Goal: Task Accomplishment & Management: Use online tool/utility

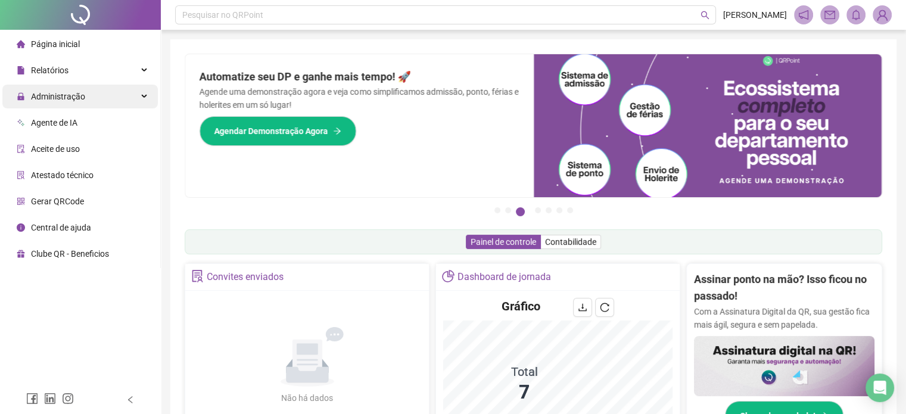
click at [76, 92] on span "Administração" at bounding box center [58, 97] width 54 height 10
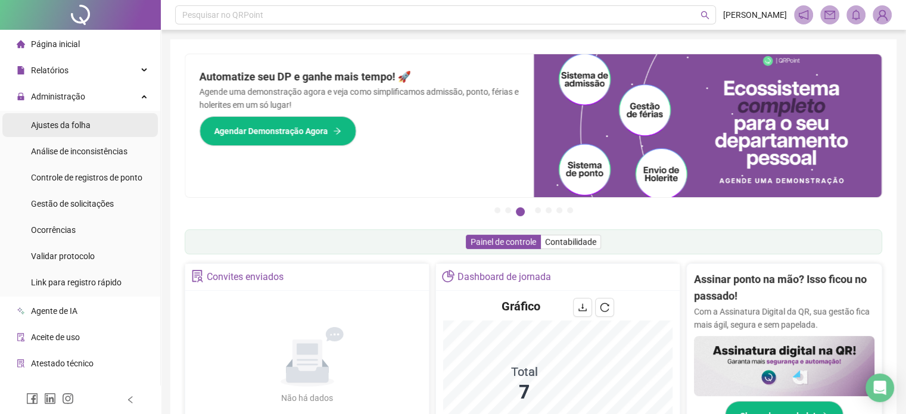
click at [73, 128] on span "Ajustes da folha" at bounding box center [61, 125] width 60 height 10
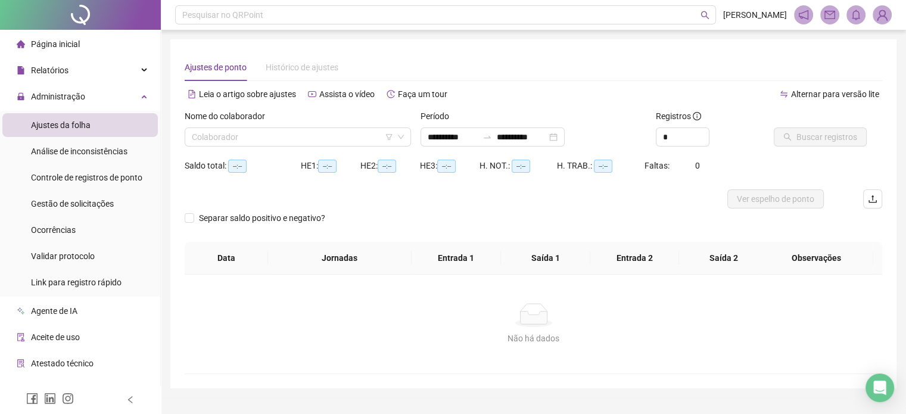
type input "**********"
drag, startPoint x: 435, startPoint y: 140, endPoint x: 428, endPoint y: 140, distance: 6.6
click at [428, 140] on input "**********" at bounding box center [453, 136] width 50 height 13
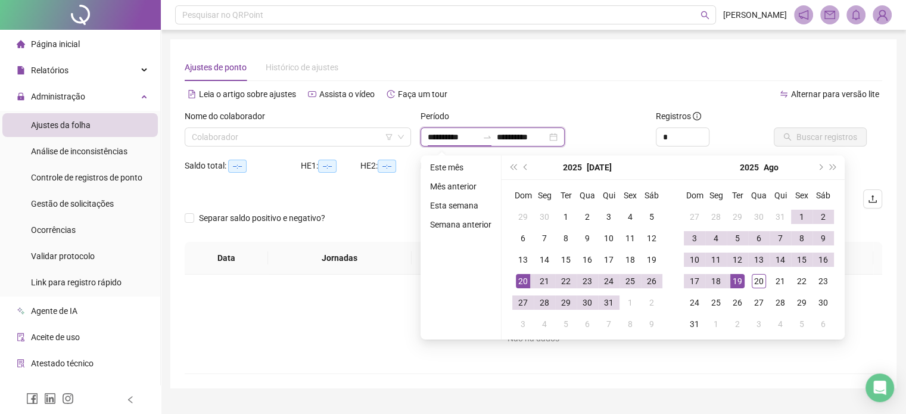
type input "**********"
click at [520, 133] on input "**********" at bounding box center [522, 136] width 50 height 13
type input "**********"
click at [583, 95] on div "Alternar para versão lite" at bounding box center [708, 94] width 349 height 19
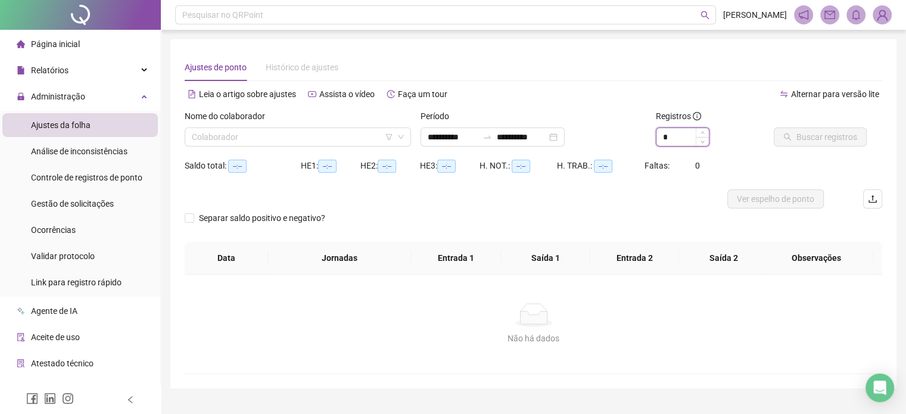
click at [691, 140] on input "*" at bounding box center [683, 137] width 52 height 18
type input "*"
click at [704, 132] on icon "up" at bounding box center [703, 134] width 4 height 4
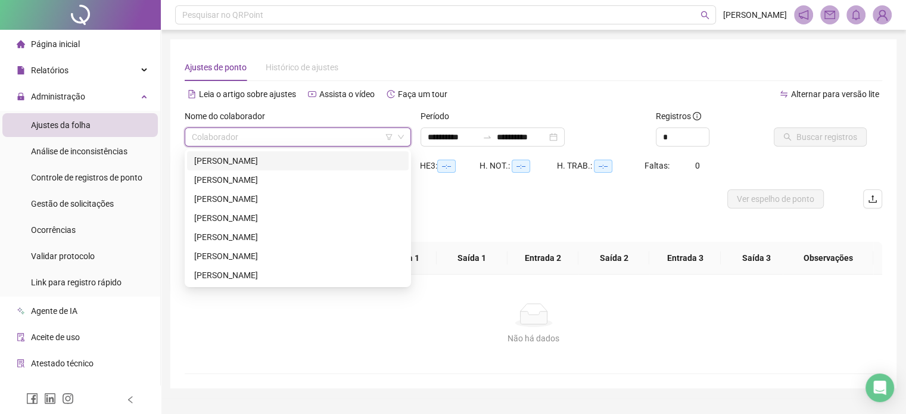
click at [240, 135] on input "search" at bounding box center [292, 137] width 201 height 18
click at [240, 160] on div "[PERSON_NAME]" at bounding box center [297, 160] width 207 height 13
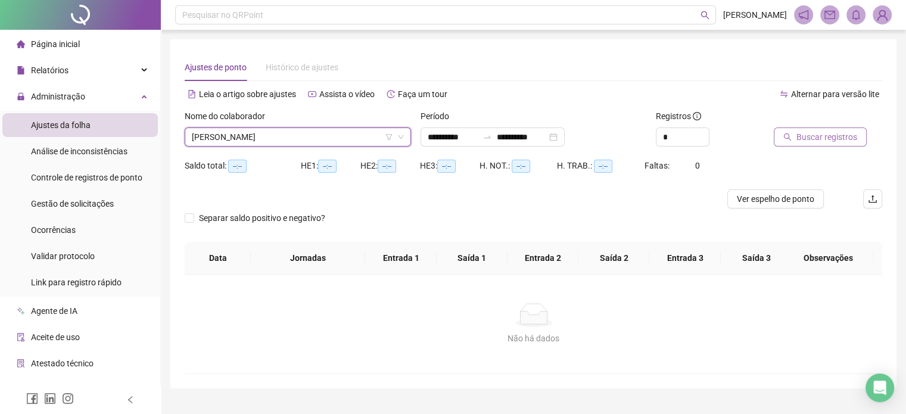
click at [816, 140] on span "Buscar registros" at bounding box center [827, 136] width 61 height 13
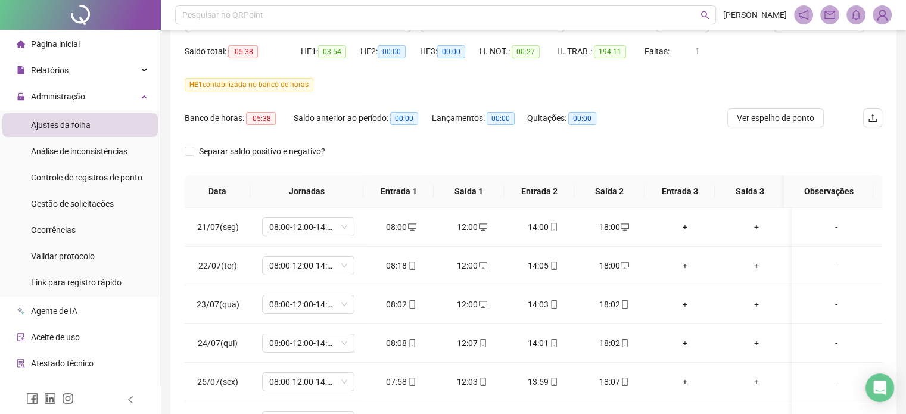
scroll to position [49, 0]
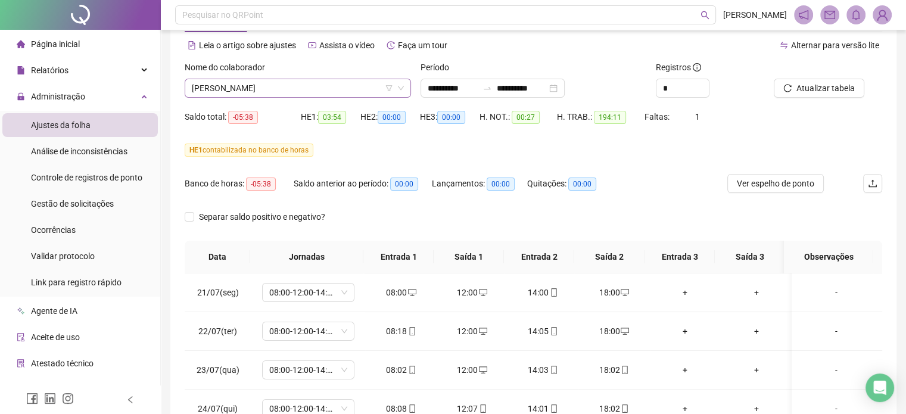
click at [315, 91] on span "[PERSON_NAME]" at bounding box center [298, 88] width 212 height 18
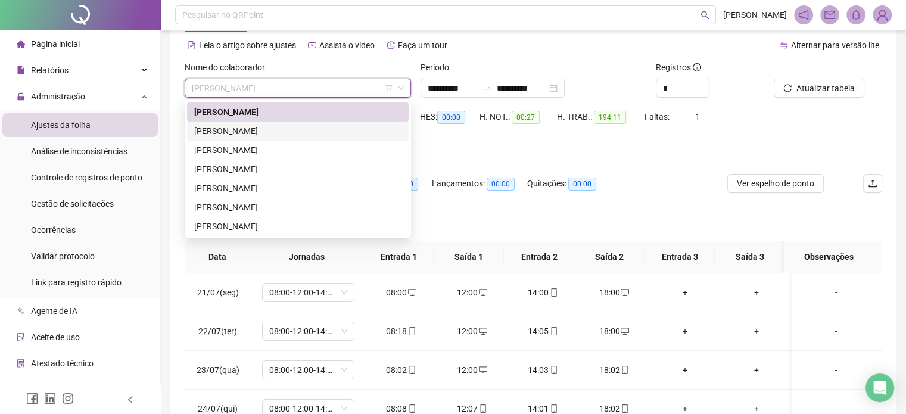
click at [294, 125] on div "[PERSON_NAME]" at bounding box center [297, 131] width 207 height 13
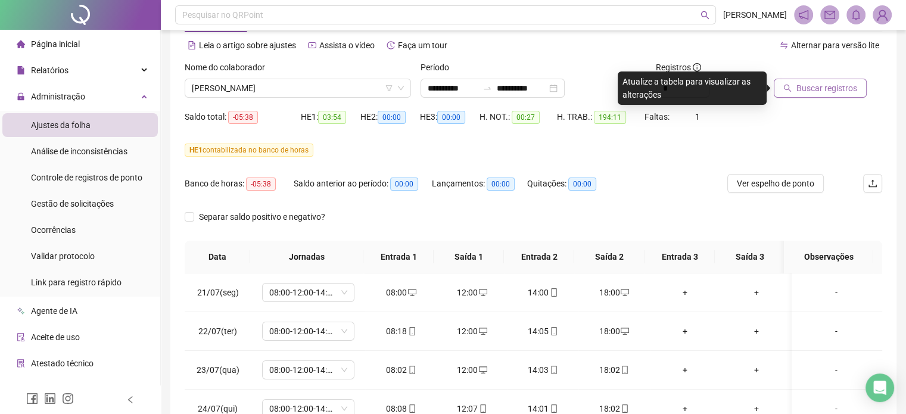
click at [806, 89] on span "Buscar registros" at bounding box center [827, 88] width 61 height 13
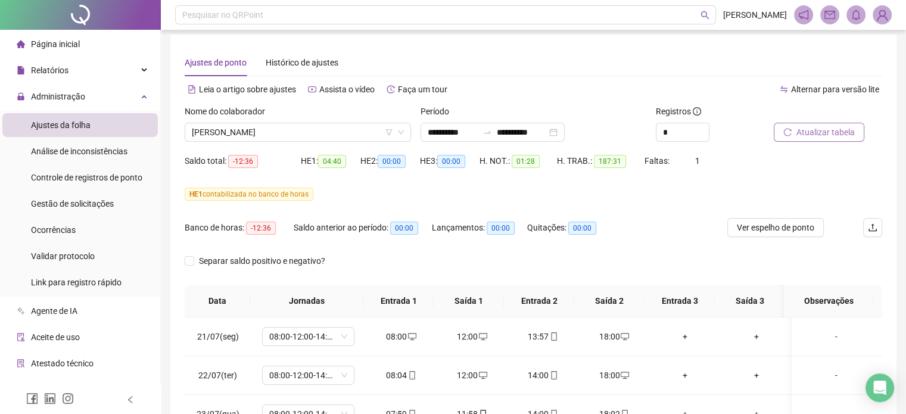
scroll to position [0, 0]
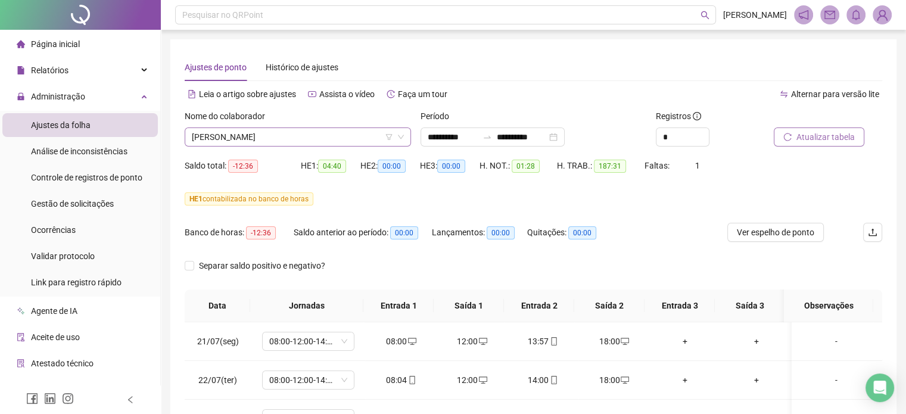
click at [279, 138] on span "[PERSON_NAME]" at bounding box center [298, 137] width 212 height 18
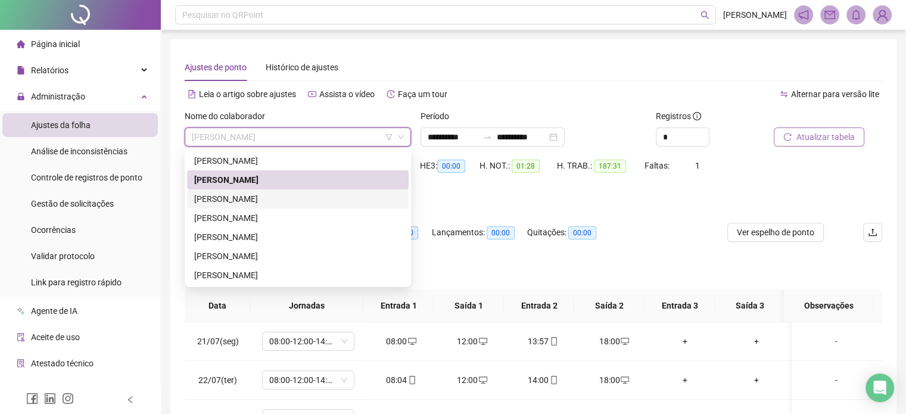
click at [269, 197] on div "[PERSON_NAME]" at bounding box center [297, 198] width 207 height 13
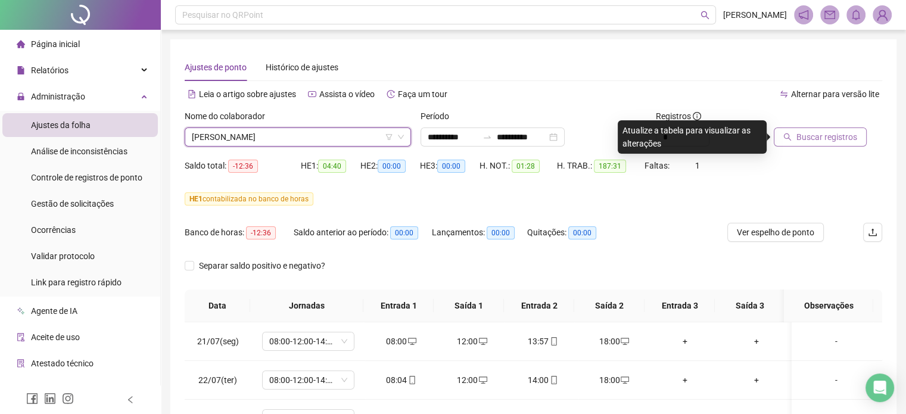
click at [816, 136] on span "Buscar registros" at bounding box center [827, 136] width 61 height 13
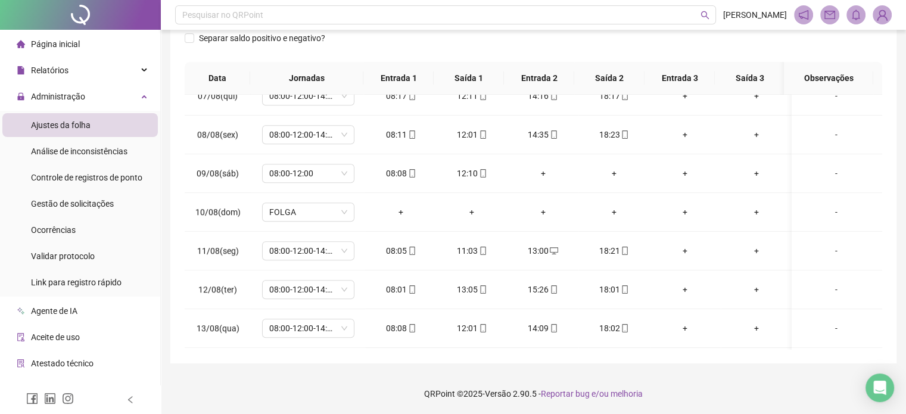
scroll to position [981, 0]
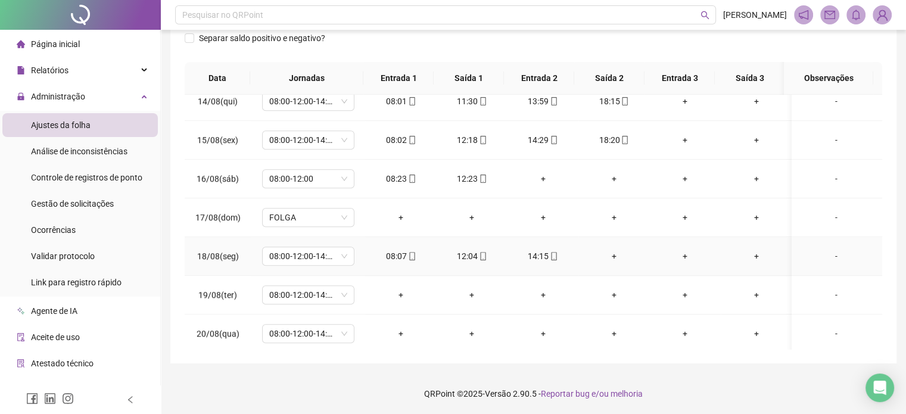
click at [551, 254] on icon "mobile" at bounding box center [554, 256] width 8 height 8
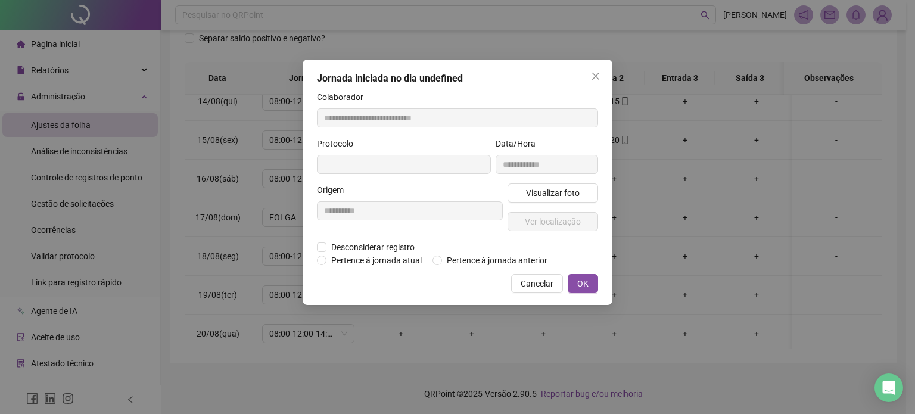
type input "**********"
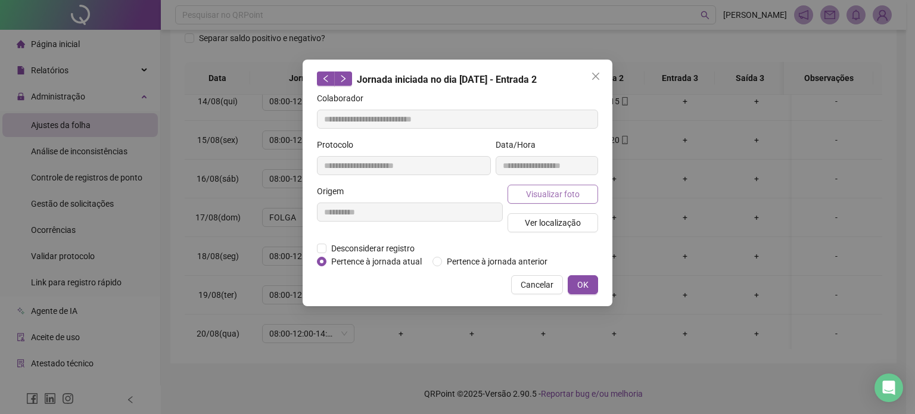
click at [554, 194] on span "Visualizar foto" at bounding box center [553, 194] width 54 height 13
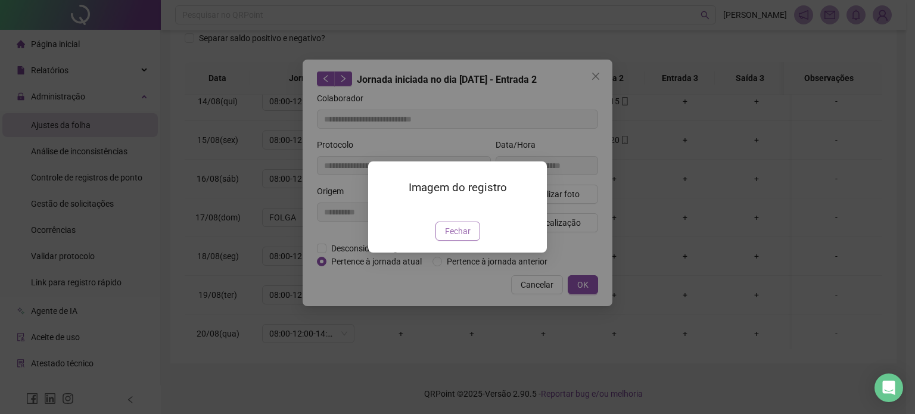
click at [460, 238] on span "Fechar" at bounding box center [458, 231] width 26 height 13
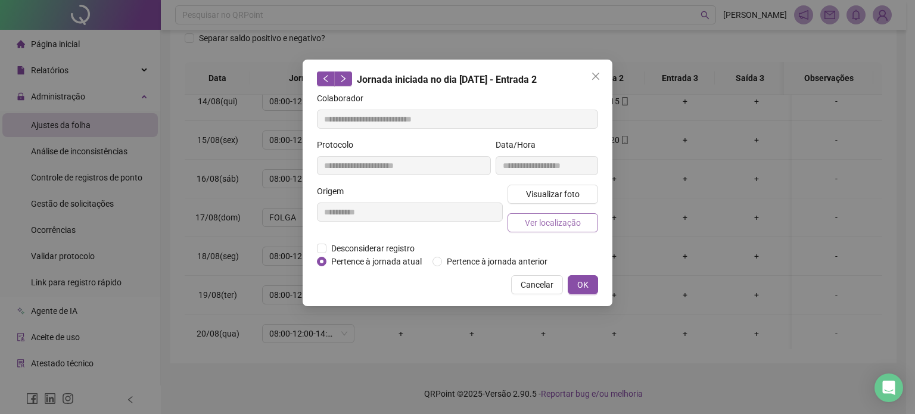
click at [570, 222] on span "Ver localização" at bounding box center [553, 222] width 56 height 13
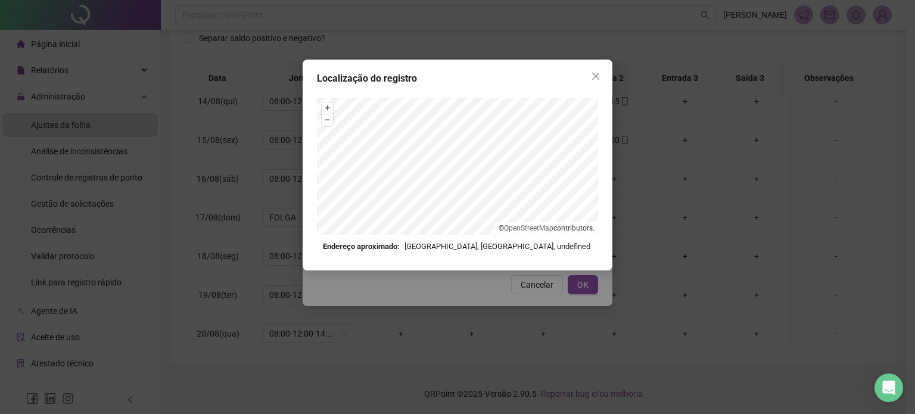
drag, startPoint x: 595, startPoint y: 80, endPoint x: 593, endPoint y: 86, distance: 6.8
click at [595, 79] on icon "close" at bounding box center [596, 77] width 10 height 10
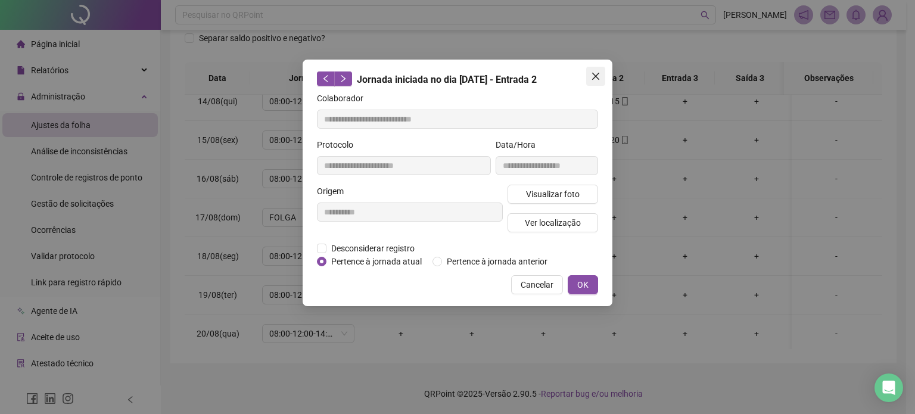
click at [594, 69] on button "Close" at bounding box center [595, 76] width 19 height 19
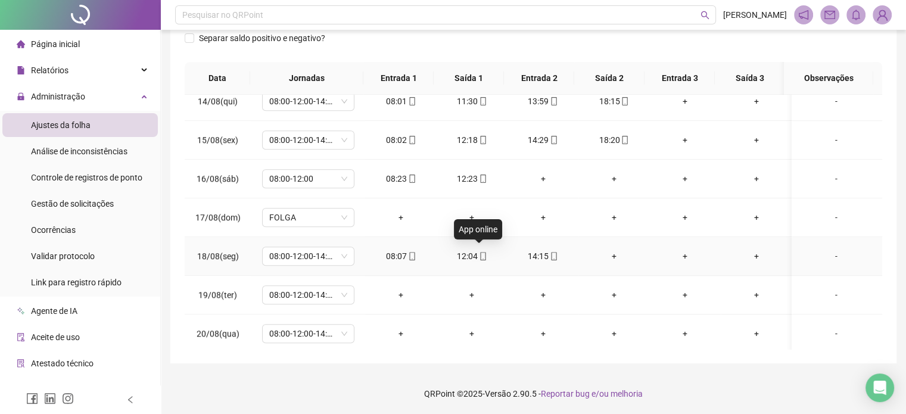
click at [479, 252] on icon "mobile" at bounding box center [483, 256] width 8 height 8
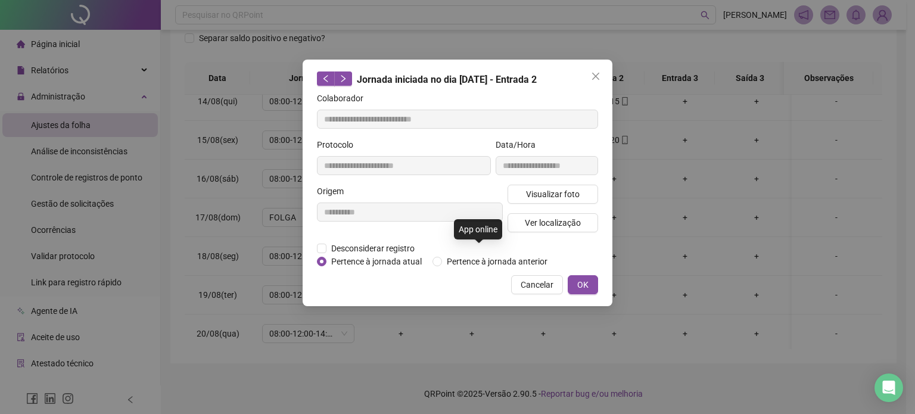
type input "**********"
click at [559, 202] on button "Visualizar foto" at bounding box center [553, 194] width 91 height 19
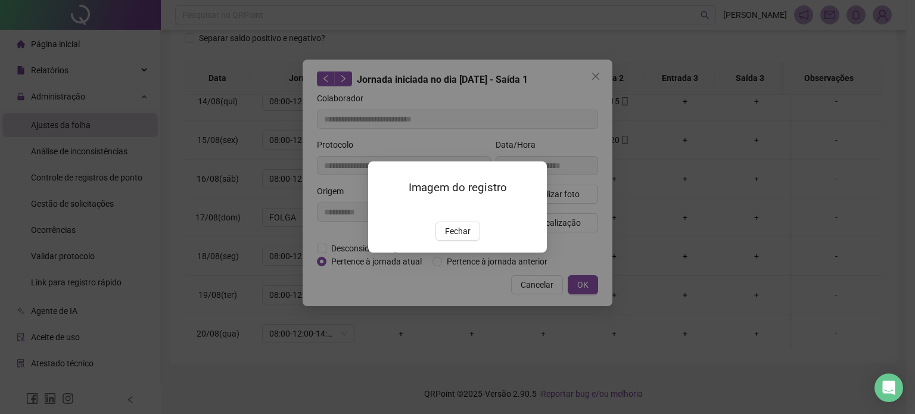
click at [383, 209] on img at bounding box center [383, 209] width 0 height 0
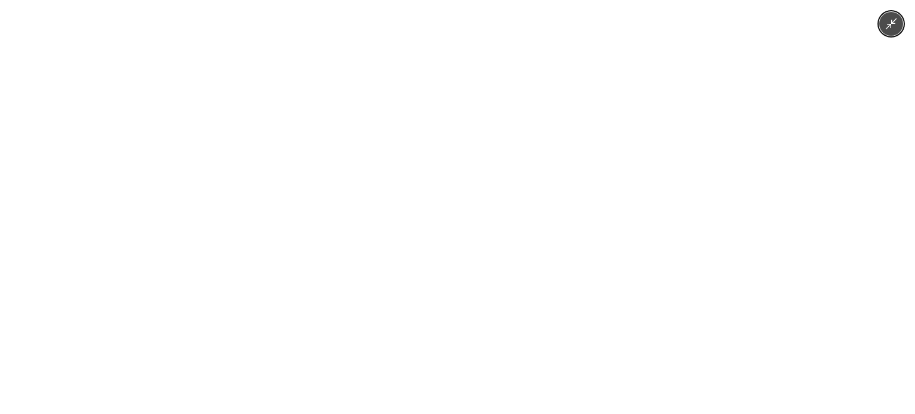
click at [455, 157] on img at bounding box center [457, 207] width 310 height 414
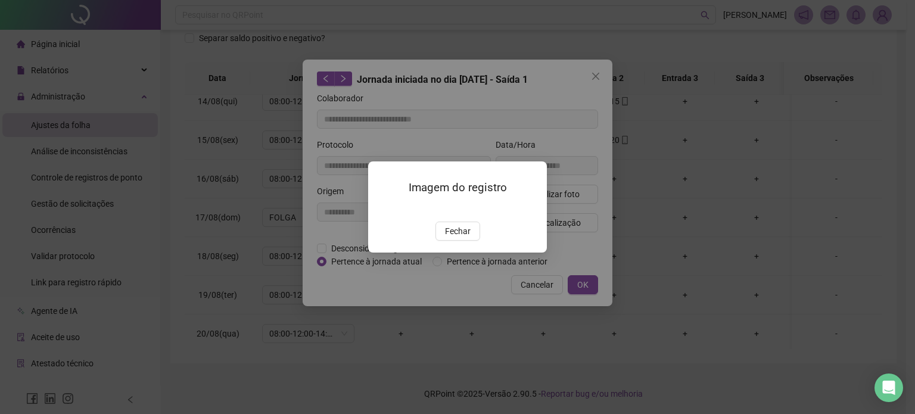
drag, startPoint x: 462, startPoint y: 302, endPoint x: 481, endPoint y: 293, distance: 20.3
click at [462, 238] on span "Fechar" at bounding box center [458, 231] width 26 height 13
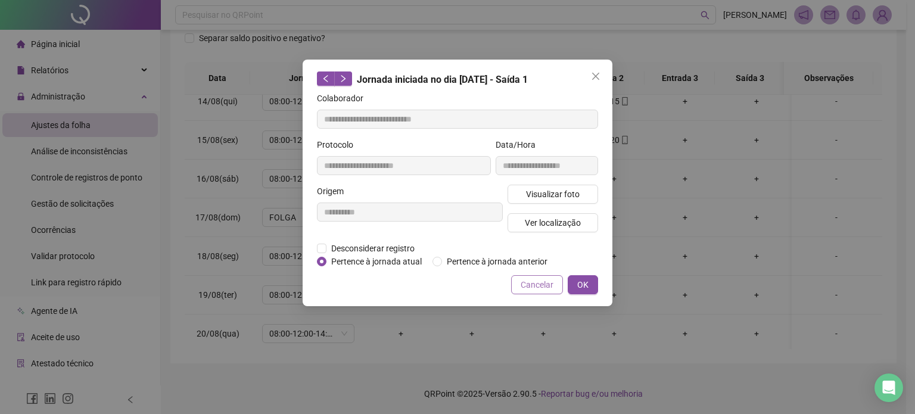
click at [529, 287] on span "Cancelar" at bounding box center [537, 284] width 33 height 13
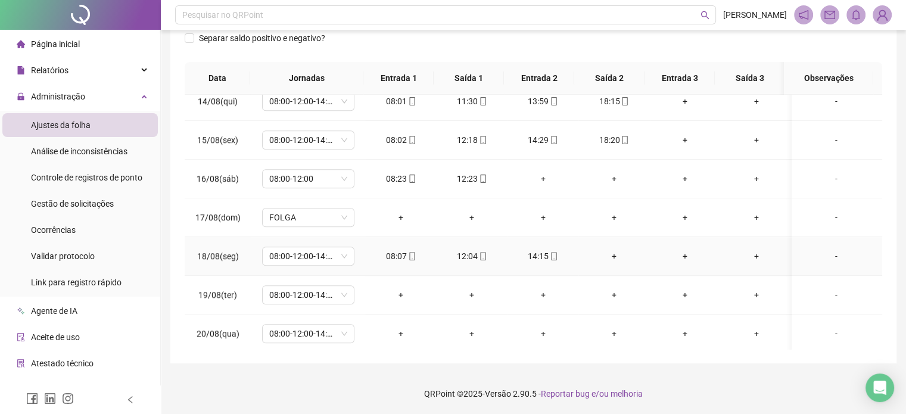
click at [414, 256] on div "08:07" at bounding box center [401, 256] width 52 height 13
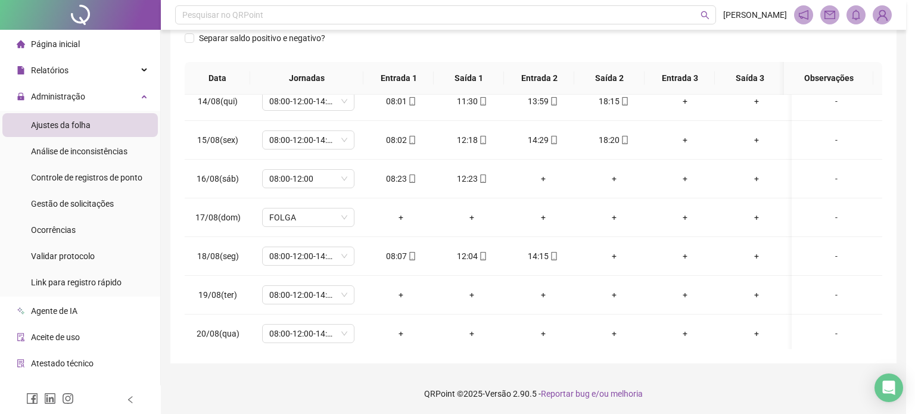
type input "**********"
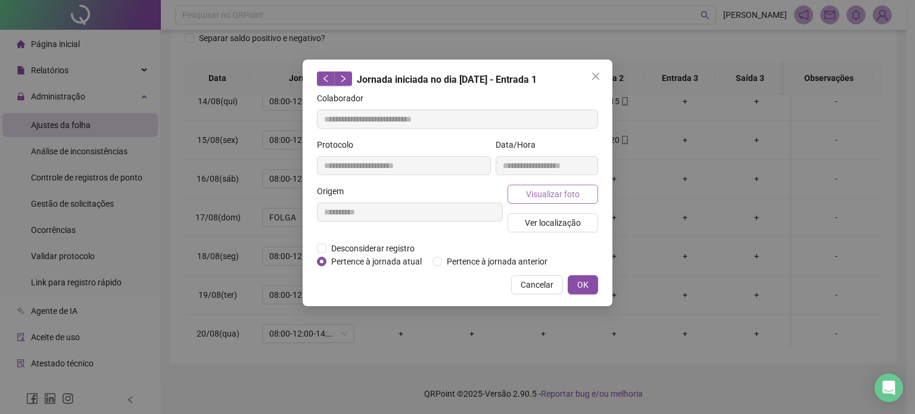
click at [546, 193] on span "Visualizar foto" at bounding box center [553, 194] width 54 height 13
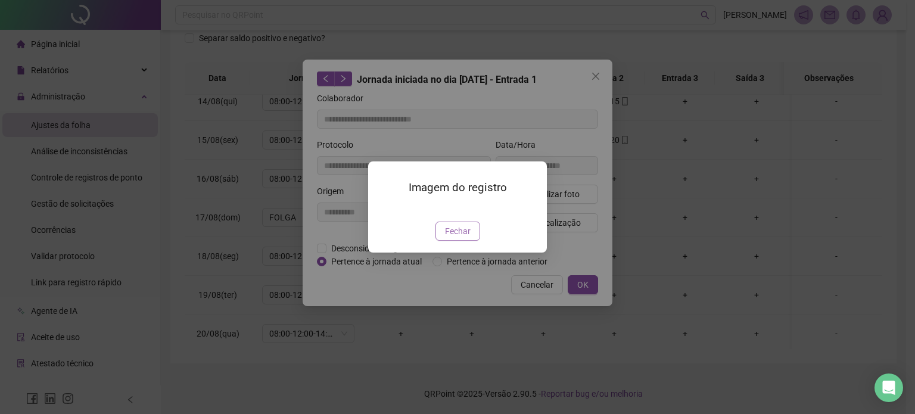
click at [458, 238] on span "Fechar" at bounding box center [458, 231] width 26 height 13
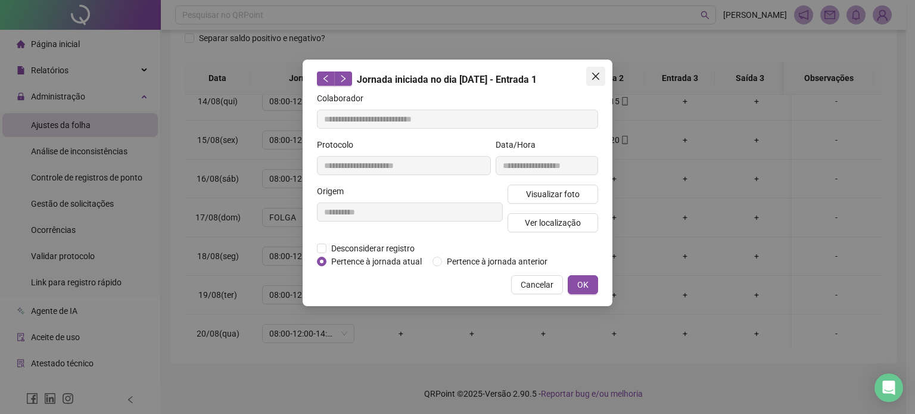
click at [600, 71] on button "Close" at bounding box center [595, 76] width 19 height 19
